Goal: Task Accomplishment & Management: Use online tool/utility

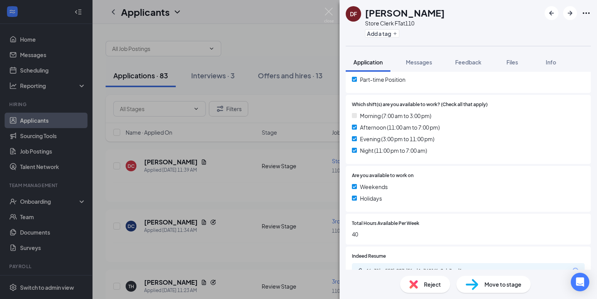
scroll to position [208, 0]
click at [494, 283] on span "Move to stage" at bounding box center [503, 284] width 37 height 8
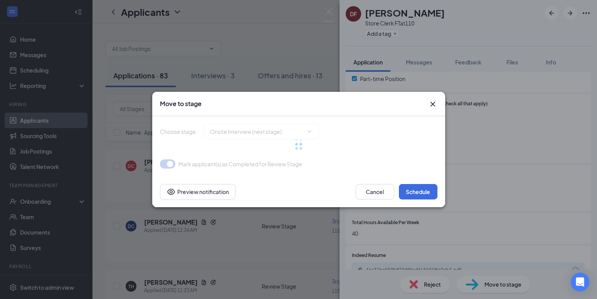
type input "Onsite Interview (next stage)"
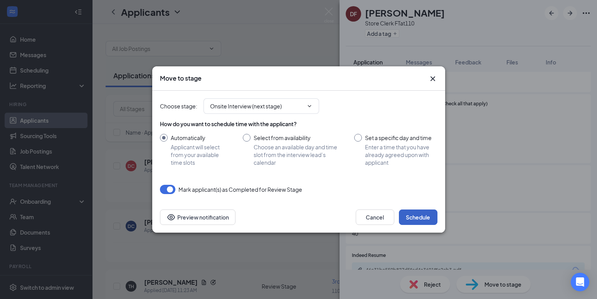
click at [411, 218] on button "Schedule" at bounding box center [418, 216] width 39 height 15
click at [411, 218] on button "button" at bounding box center [418, 216] width 39 height 15
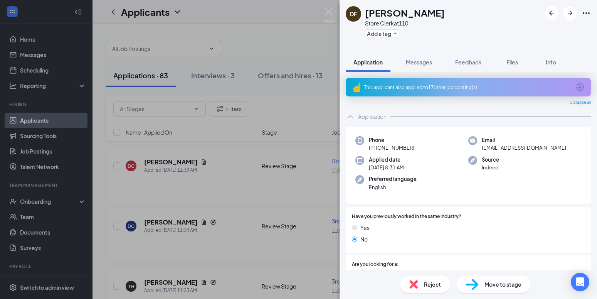
click at [273, 27] on div "DF [PERSON_NAME] Store Clerk at 110 Add a tag Application Messages Feedback Fil…" at bounding box center [298, 149] width 597 height 299
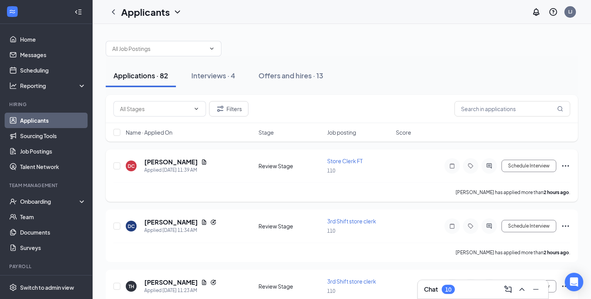
click at [277, 167] on div "Review Stage" at bounding box center [290, 166] width 64 height 8
click at [164, 164] on h5 "[PERSON_NAME]" at bounding box center [171, 162] width 54 height 8
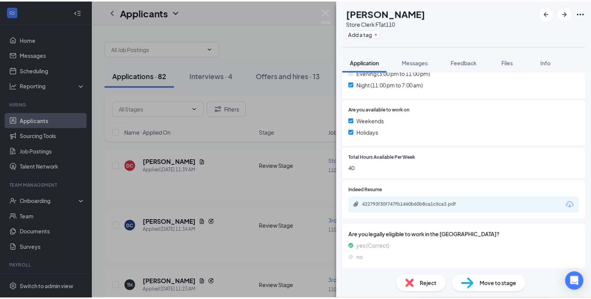
scroll to position [292, 0]
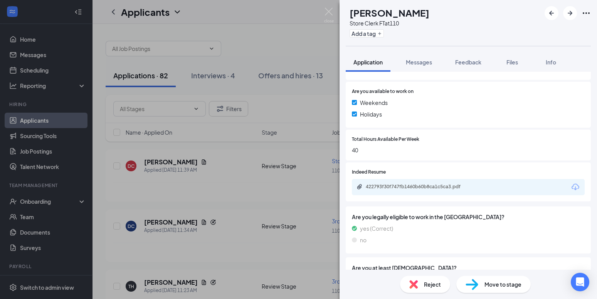
click at [273, 245] on div "DC [PERSON_NAME] Store Clerk FT at 110 Add a tag Application Messages Feedback …" at bounding box center [298, 149] width 597 height 299
click at [272, 245] on div "[PERSON_NAME] has applied more than 2 hours ago ." at bounding box center [344, 252] width 463 height 19
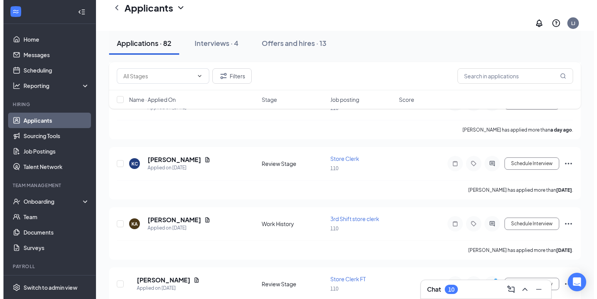
scroll to position [511, 0]
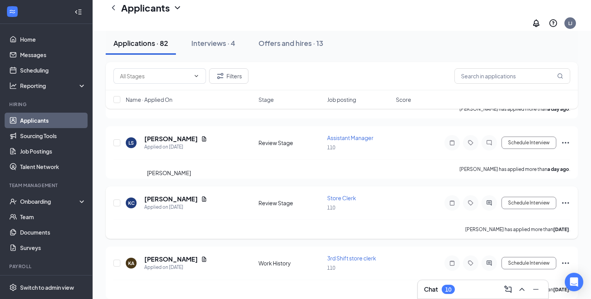
click at [170, 195] on h5 "[PERSON_NAME]" at bounding box center [171, 199] width 54 height 8
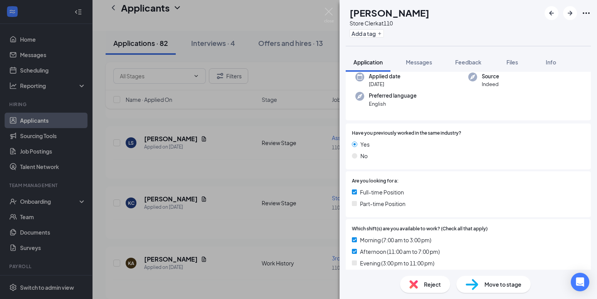
scroll to position [125, 0]
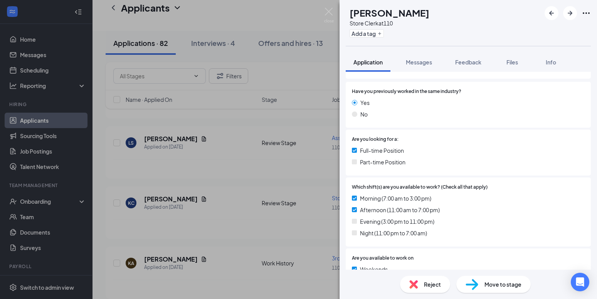
click at [232, 170] on div "[PERSON_NAME] Store Clerk at 110 Add a tag Application Messages Feedback Files …" at bounding box center [298, 149] width 597 height 299
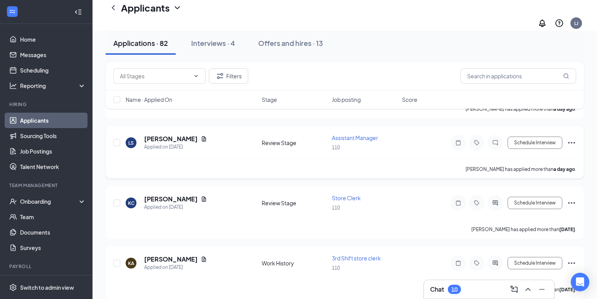
click at [231, 169] on div "[PERSON_NAME] has applied more than a day ago ." at bounding box center [344, 168] width 463 height 19
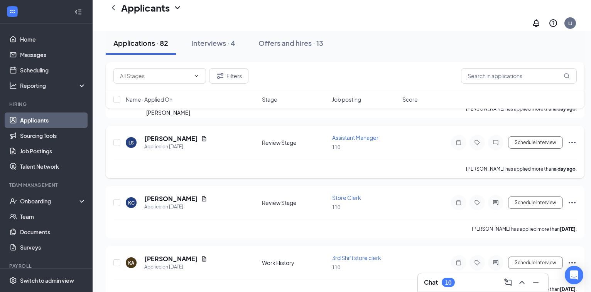
click at [154, 135] on h5 "[PERSON_NAME]" at bounding box center [171, 139] width 54 height 8
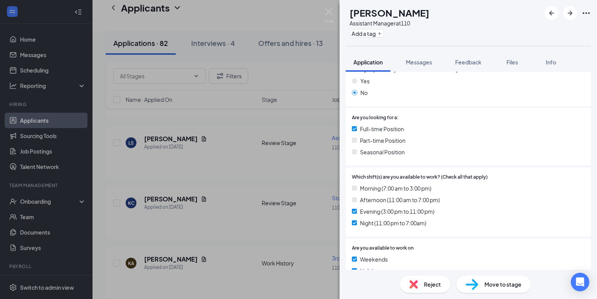
scroll to position [167, 0]
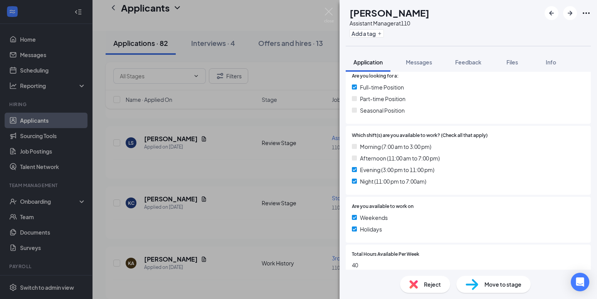
click at [494, 286] on span "Move to stage" at bounding box center [503, 284] width 37 height 8
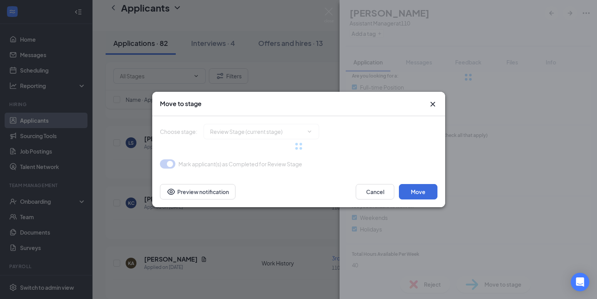
type input "Onsite Interview (next stage)"
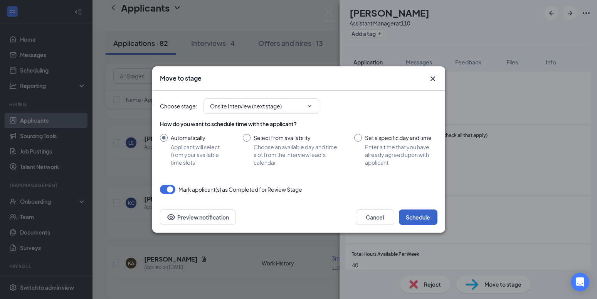
click at [420, 218] on button "Schedule" at bounding box center [418, 216] width 39 height 15
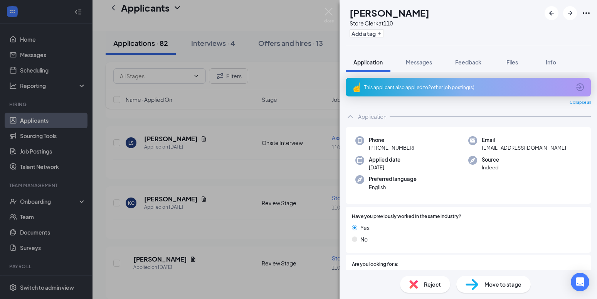
click at [226, 18] on div "[PERSON_NAME] Store Clerk at 110 Add a tag Application Messages Feedback Files …" at bounding box center [298, 149] width 597 height 299
